Goal: Find specific page/section: Find specific page/section

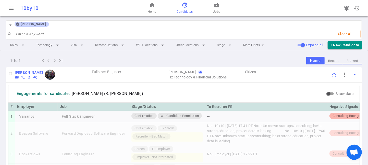
click at [184, 8] on span "face" at bounding box center [185, 5] width 6 height 6
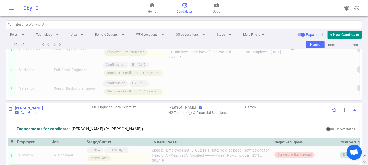
scroll to position [881, 0]
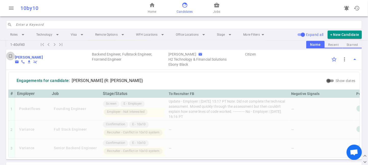
click at [11, 60] on input "checkbox" at bounding box center [10, 56] width 9 height 9
click at [341, 62] on span "more_vert" at bounding box center [344, 59] width 6 height 6
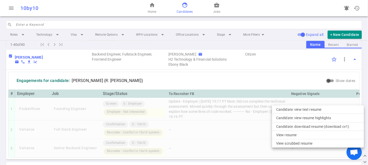
click at [74, 114] on div at bounding box center [184, 82] width 368 height 165
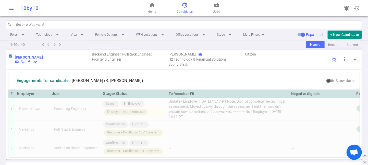
click at [61, 64] on div "[PERSON_NAME] email phone file_download remove_done DH" at bounding box center [53, 59] width 77 height 9
click at [11, 60] on input "checkbox" at bounding box center [10, 56] width 9 height 9
checkbox input "false"
click at [217, 7] on span "business_center" at bounding box center [216, 5] width 6 height 6
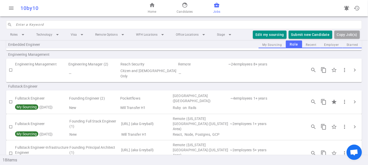
scroll to position [238, 0]
